Goal: Transaction & Acquisition: Purchase product/service

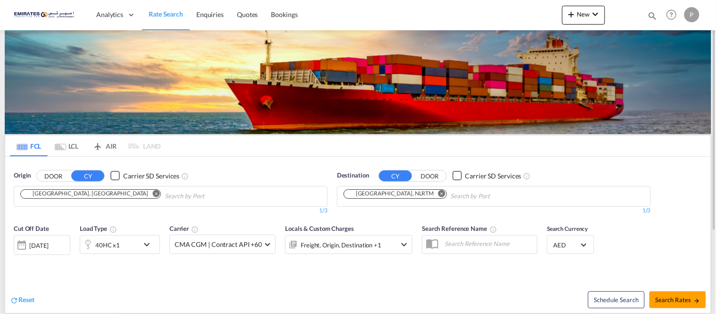
click at [438, 194] on md-icon "Remove" at bounding box center [441, 193] width 7 height 7
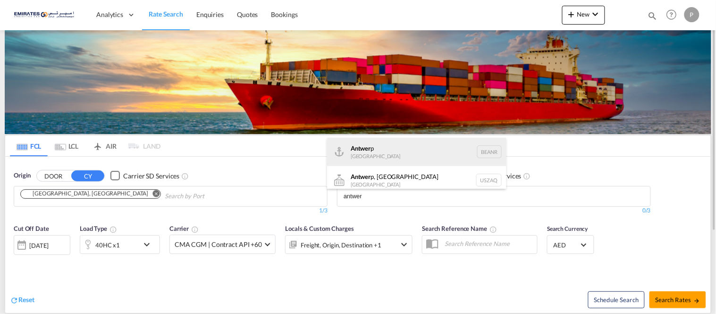
type input "antwer"
click at [387, 149] on div "Antwer p [GEOGRAPHIC_DATA] BEANR" at bounding box center [416, 152] width 179 height 28
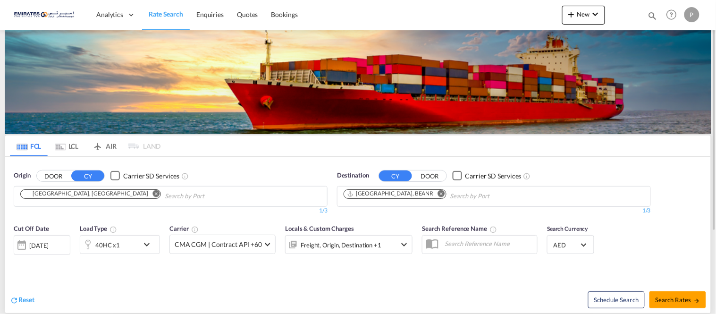
click at [49, 247] on div "[DATE]" at bounding box center [38, 245] width 19 height 8
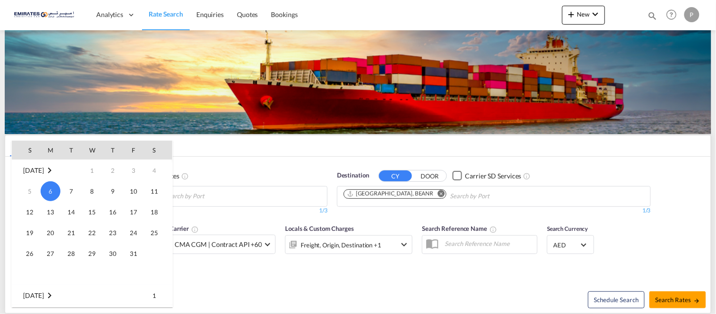
drag, startPoint x: 57, startPoint y: 185, endPoint x: 186, endPoint y: 191, distance: 129.9
click at [57, 185] on span "6" at bounding box center [51, 191] width 20 height 20
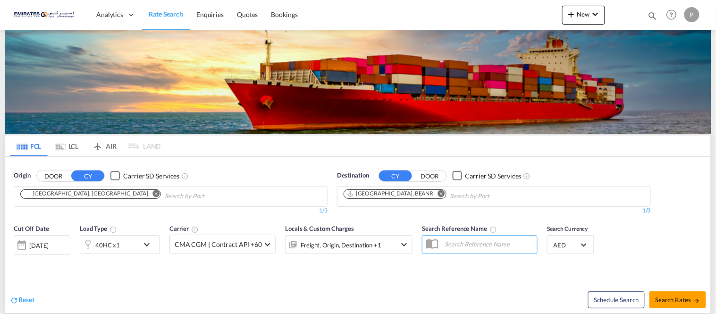
scroll to position [114, 0]
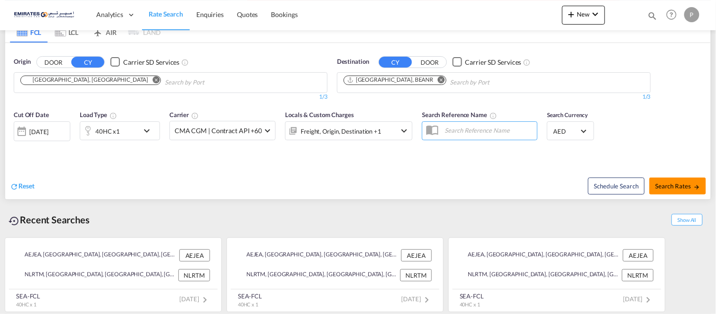
click at [677, 186] on span "Search Rates" at bounding box center [677, 186] width 45 height 8
type input "AEJEA to BEANR / [DATE]"
